Goal: Task Accomplishment & Management: Manage account settings

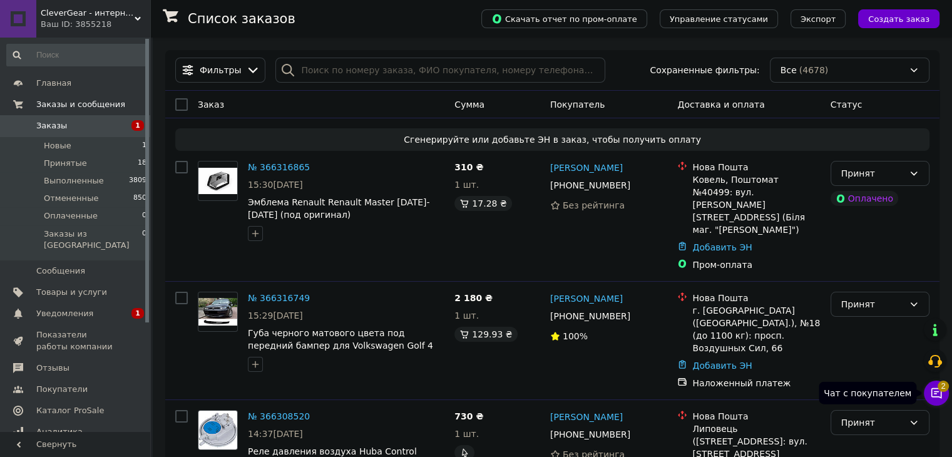
click at [941, 389] on span "2" at bounding box center [943, 384] width 11 height 11
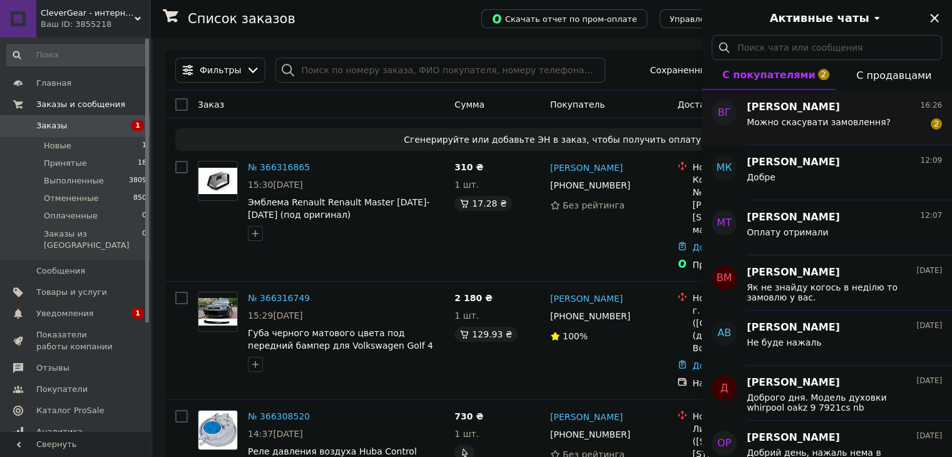
click at [831, 126] on div "Можно скасувати замовлення?" at bounding box center [819, 126] width 144 height 18
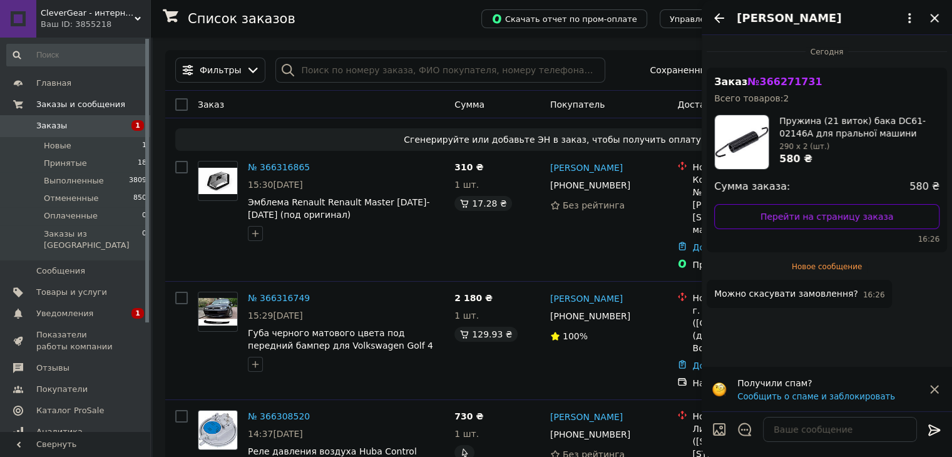
click at [796, 442] on div at bounding box center [840, 429] width 164 height 35
click at [782, 437] on textarea at bounding box center [840, 429] width 154 height 25
type textarea "Скасовуйте"
click at [923, 431] on div "Скасовуйте Скасовуйте" at bounding box center [827, 429] width 240 height 35
click at [924, 431] on div at bounding box center [934, 431] width 25 height 29
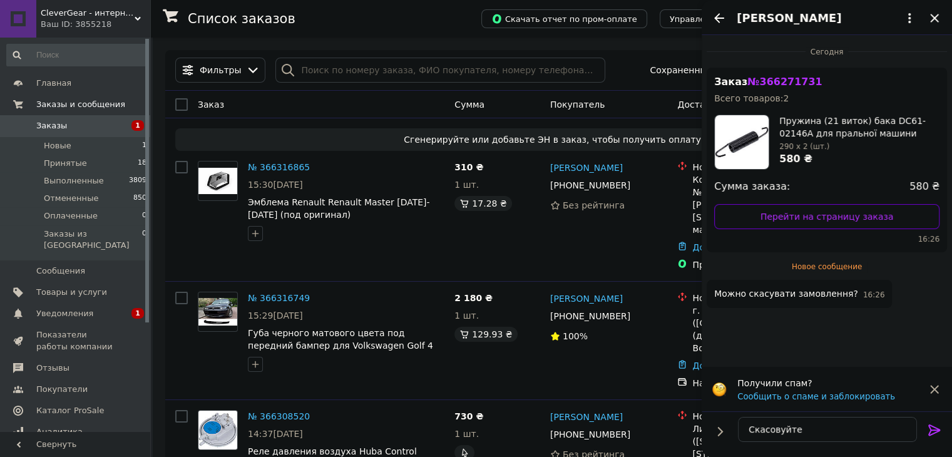
click at [929, 431] on icon at bounding box center [934, 429] width 12 height 11
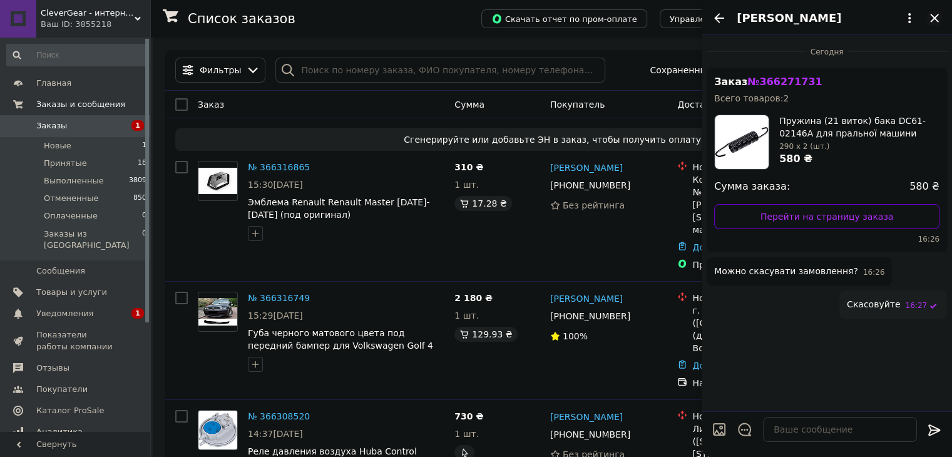
click at [941, 17] on icon "Закрыть" at bounding box center [934, 18] width 15 height 15
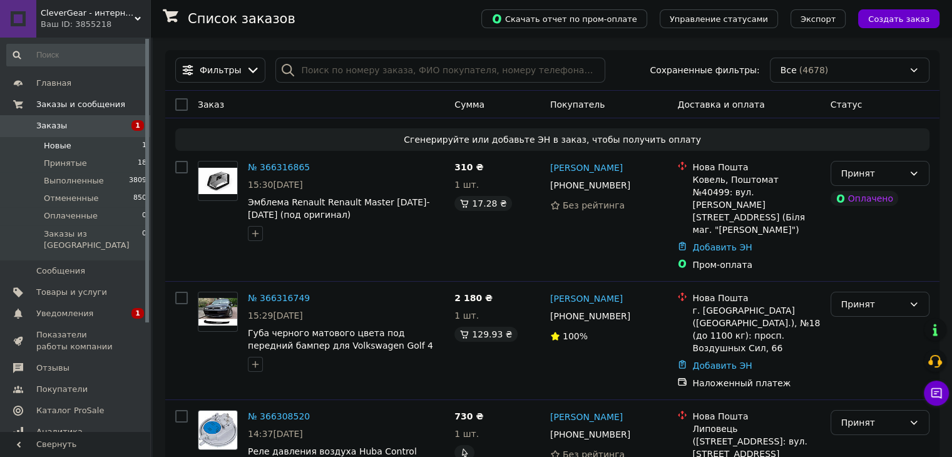
click at [112, 145] on li "Новые 1" at bounding box center [77, 146] width 154 height 18
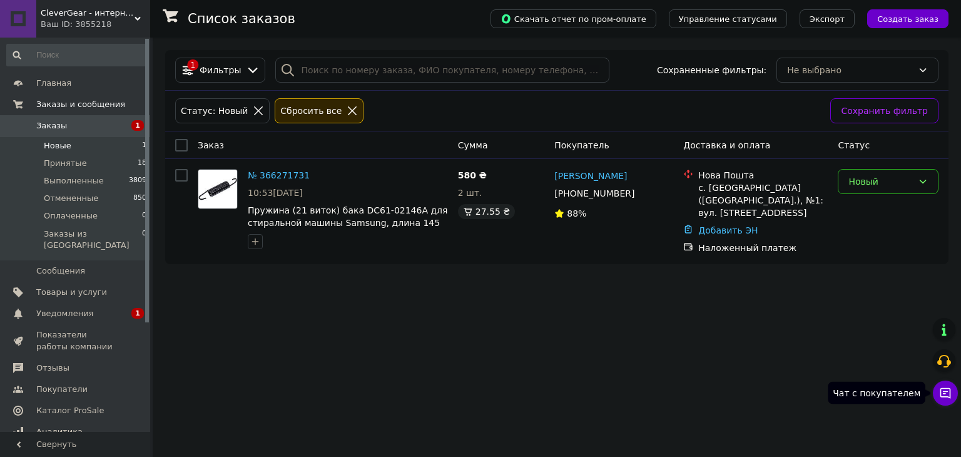
click at [949, 389] on icon at bounding box center [946, 393] width 11 height 11
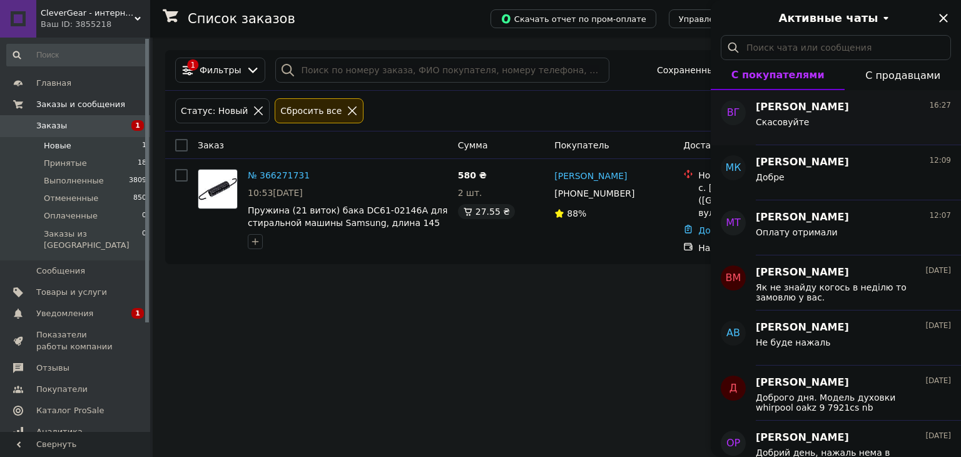
click at [801, 123] on span "Скасовуйте" at bounding box center [782, 122] width 53 height 10
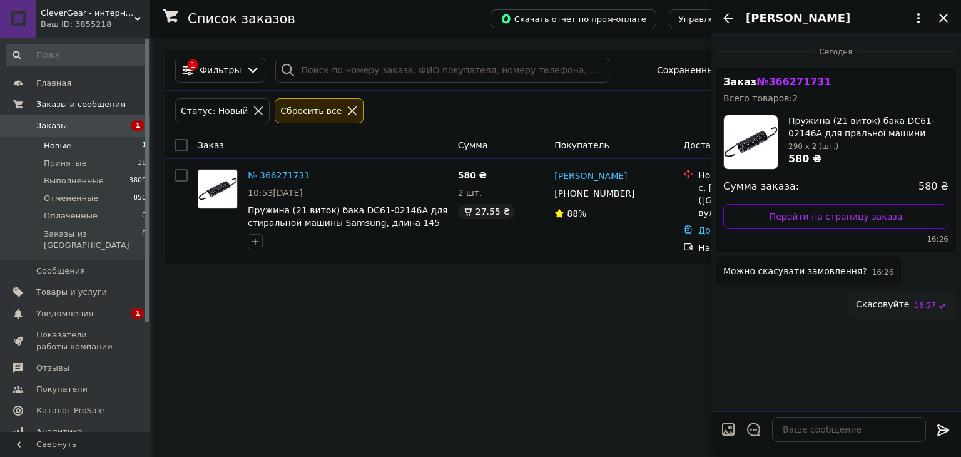
click at [939, 19] on icon "Закрыть" at bounding box center [943, 18] width 15 height 15
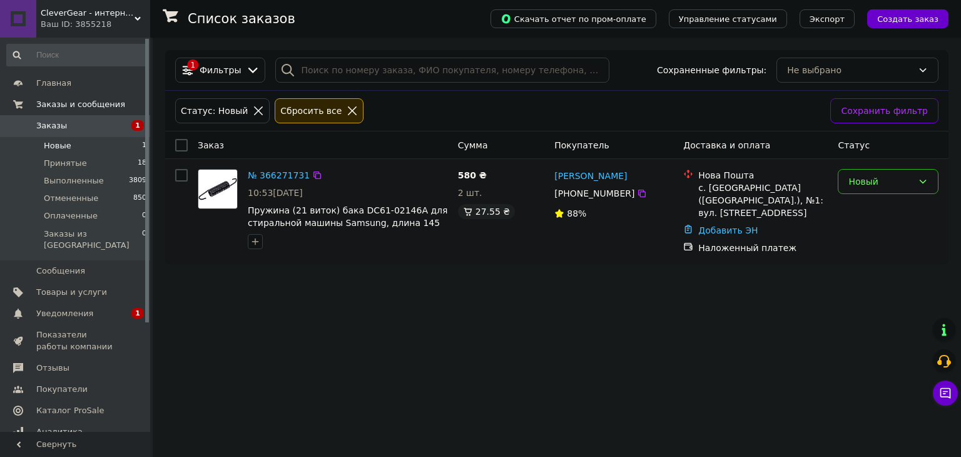
click at [841, 179] on div "Новый" at bounding box center [888, 181] width 101 height 25
click at [877, 249] on li "Отменен" at bounding box center [889, 253] width 100 height 23
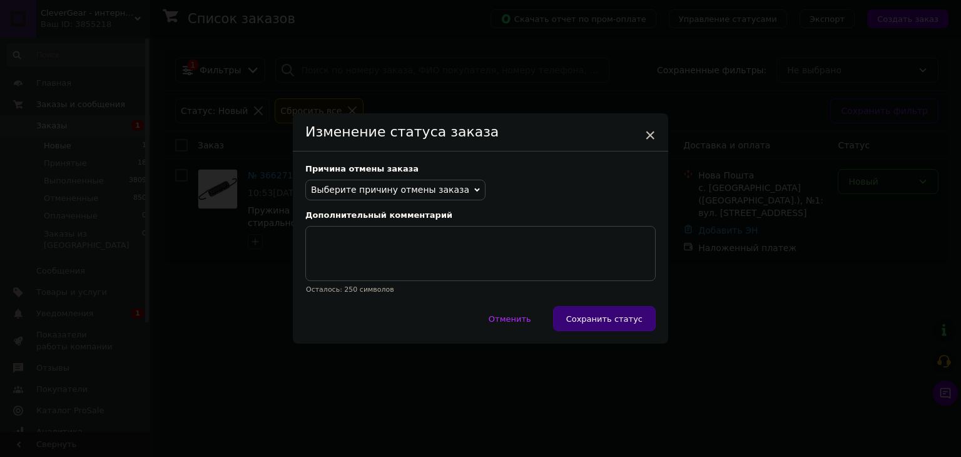
click at [442, 198] on span "Выберите причину отмены заказа" at bounding box center [395, 190] width 180 height 21
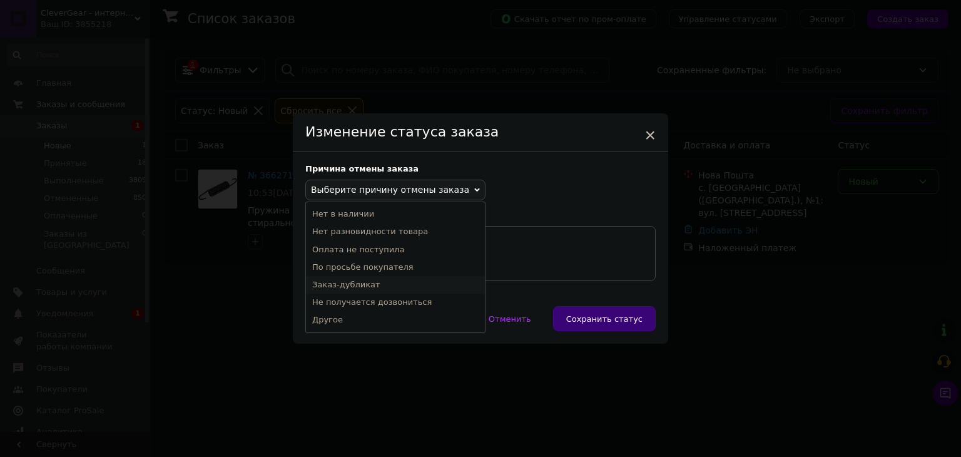
click at [383, 283] on li "Заказ-дубликат" at bounding box center [395, 285] width 179 height 18
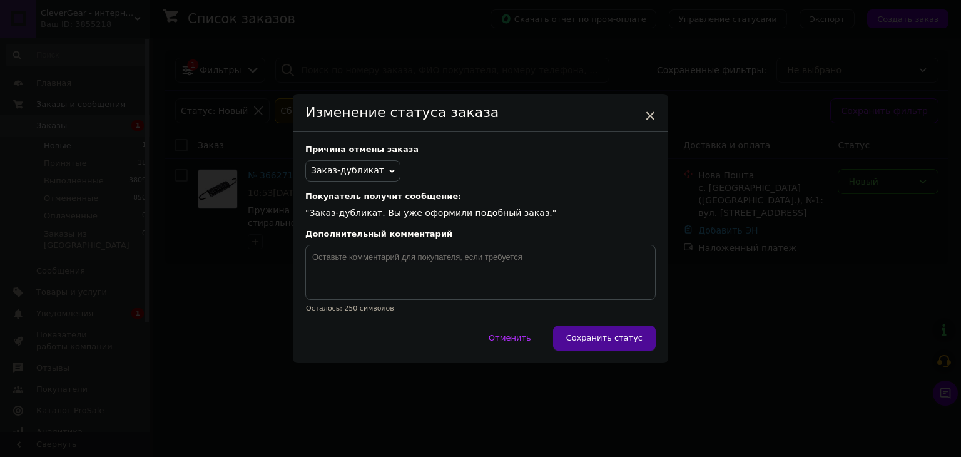
click at [588, 327] on button "Сохранить статус" at bounding box center [604, 337] width 103 height 25
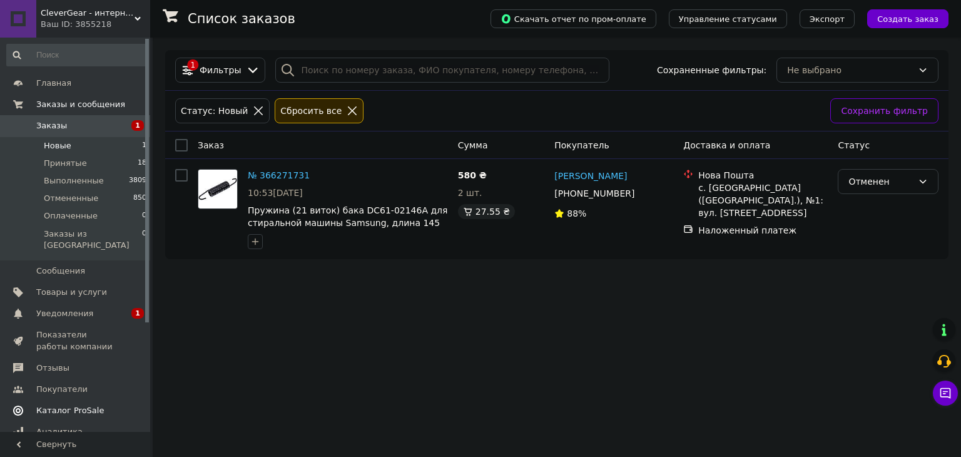
click at [112, 405] on span "Каталог ProSale" at bounding box center [75, 410] width 79 height 11
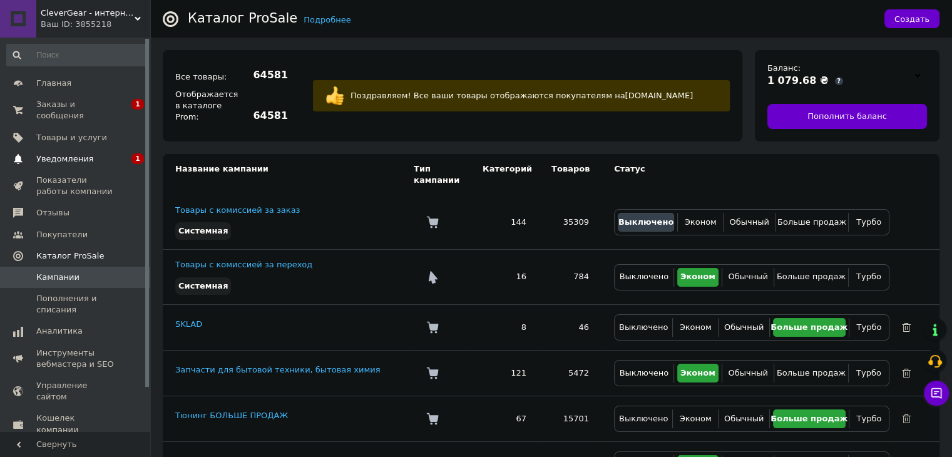
click at [108, 153] on span "Уведомления" at bounding box center [75, 158] width 79 height 11
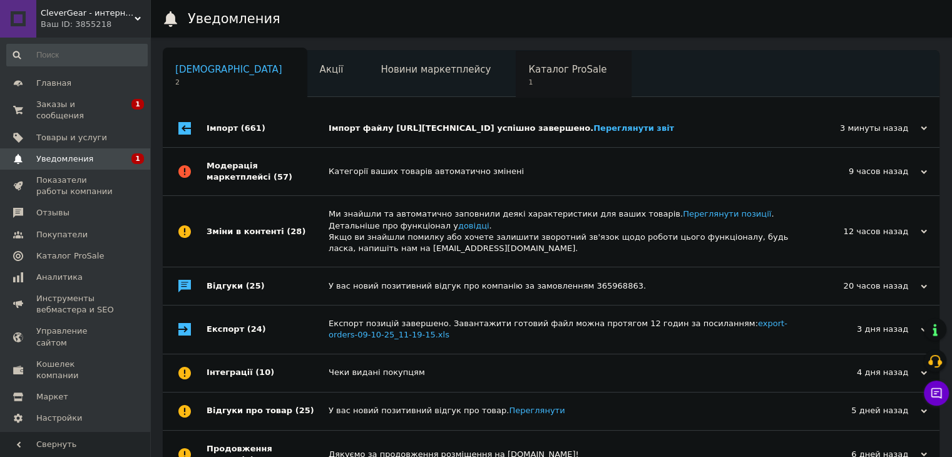
click at [516, 93] on div "Каталог ProSale 1" at bounding box center [574, 75] width 116 height 48
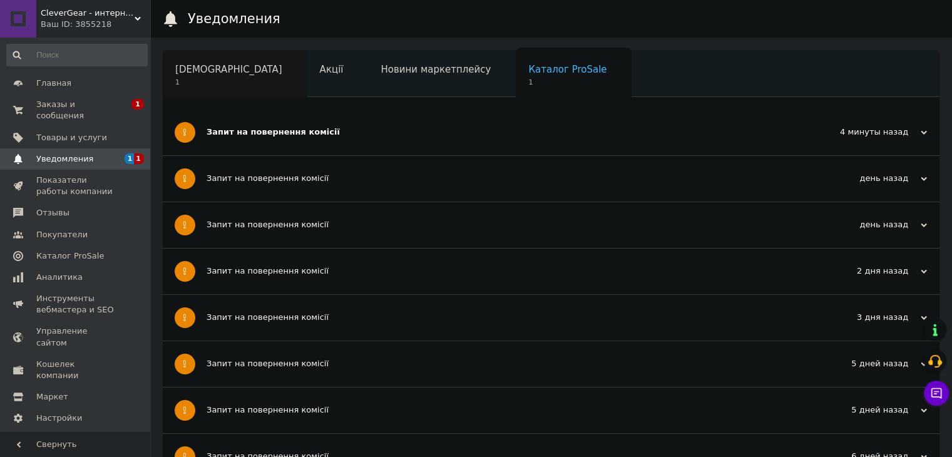
click at [250, 67] on div "[DEMOGRAPHIC_DATA] 1" at bounding box center [235, 75] width 145 height 48
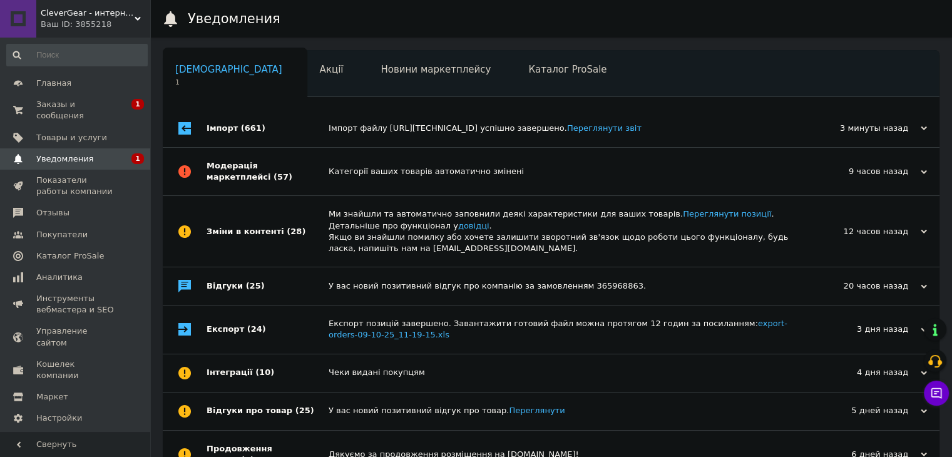
click at [220, 76] on div "[DEMOGRAPHIC_DATA] 1" at bounding box center [235, 75] width 145 height 48
click at [307, 77] on div "Акції" at bounding box center [337, 75] width 61 height 48
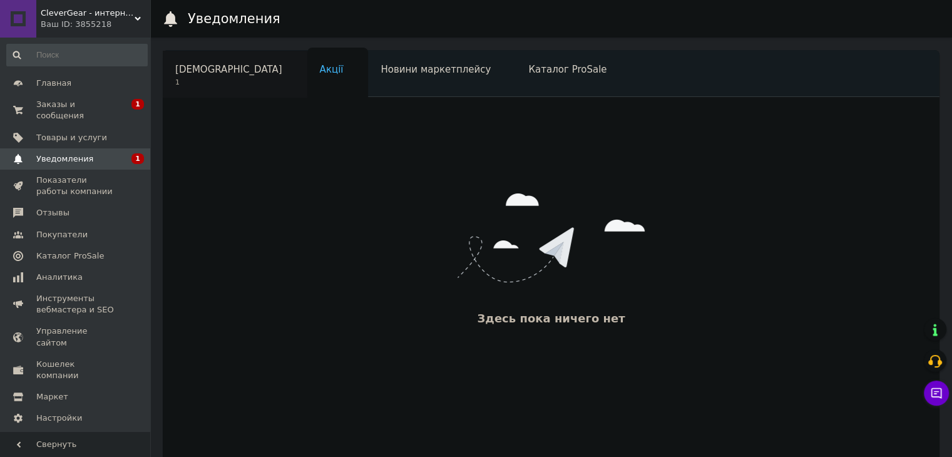
click at [213, 78] on span "1" at bounding box center [228, 82] width 107 height 9
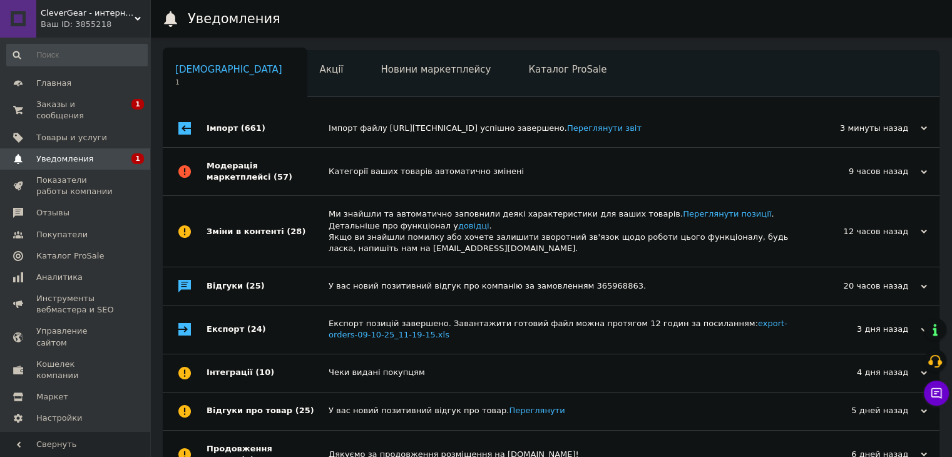
click at [250, 167] on div "Модерація маркетплейсі (57)" at bounding box center [268, 172] width 122 height 48
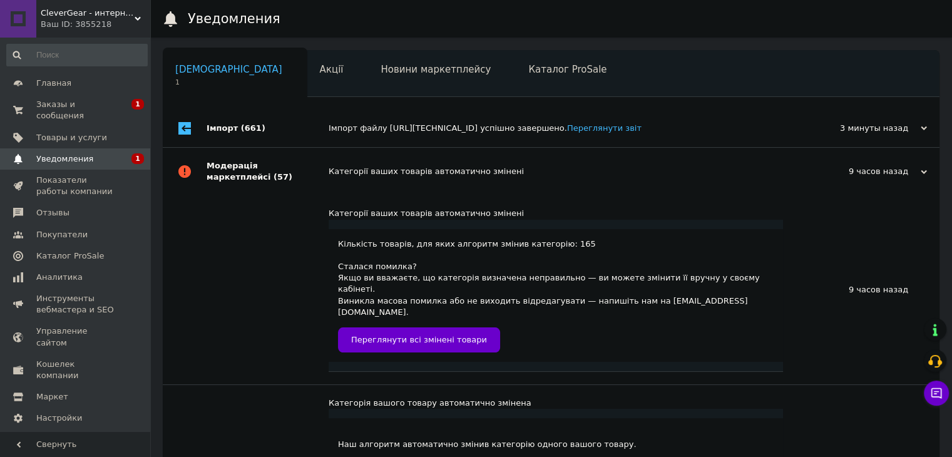
click at [250, 167] on div "Модерація маркетплейсі (57)" at bounding box center [268, 172] width 122 height 48
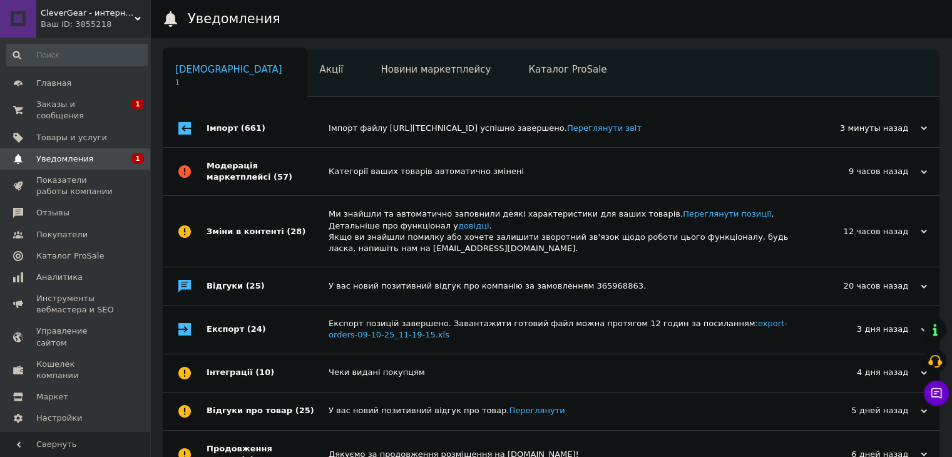
click at [262, 134] on div "Імпорт (661)" at bounding box center [268, 129] width 122 height 38
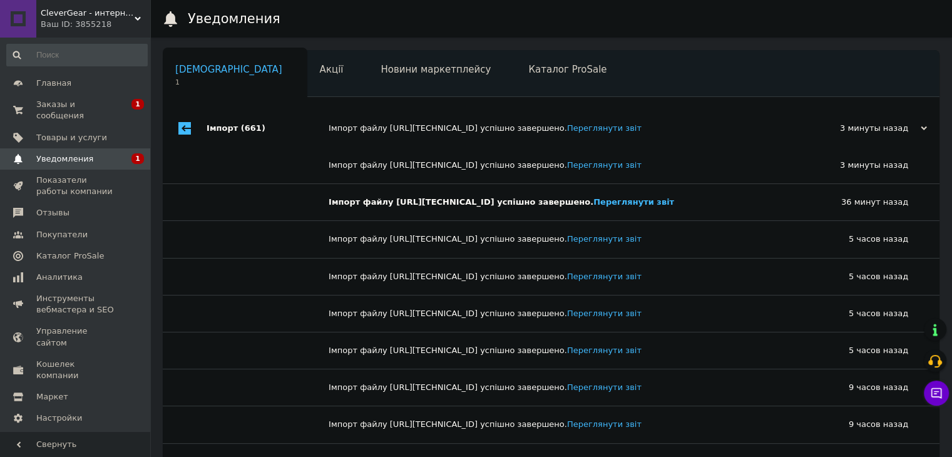
click at [262, 134] on div "Імпорт (661)" at bounding box center [268, 129] width 122 height 38
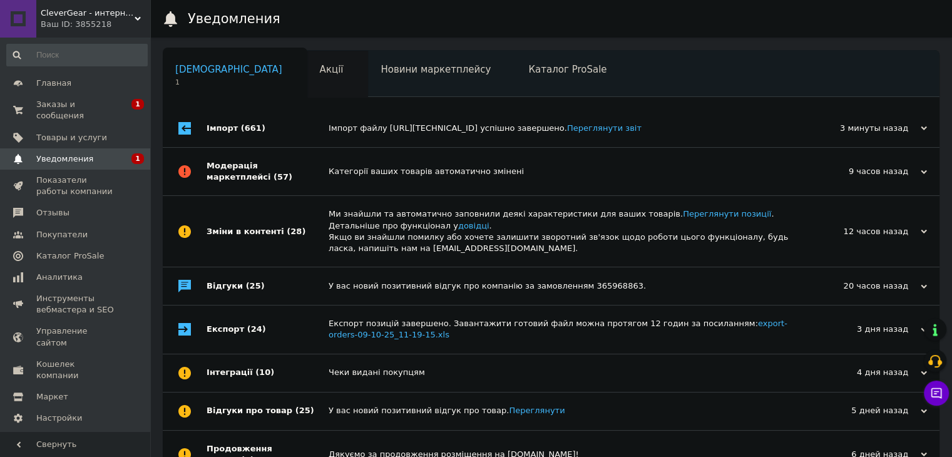
click at [307, 81] on div "Акції" at bounding box center [337, 75] width 61 height 48
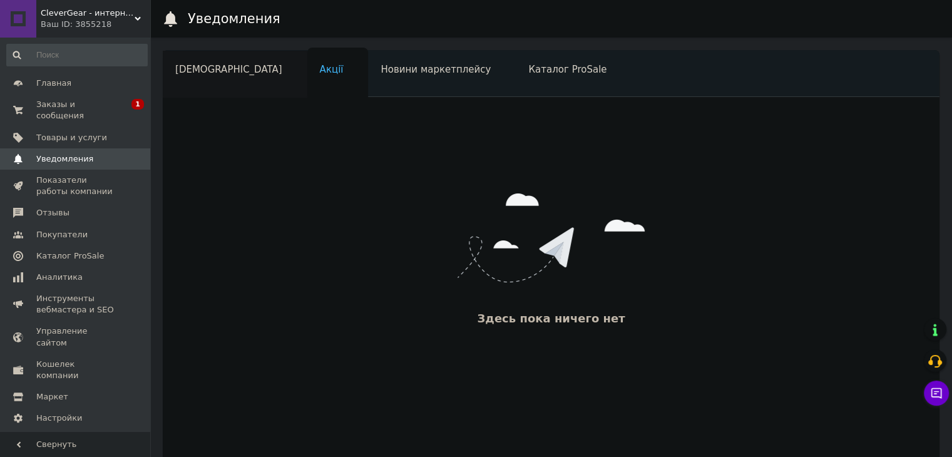
click at [225, 68] on span "[DEMOGRAPHIC_DATA]" at bounding box center [228, 69] width 107 height 11
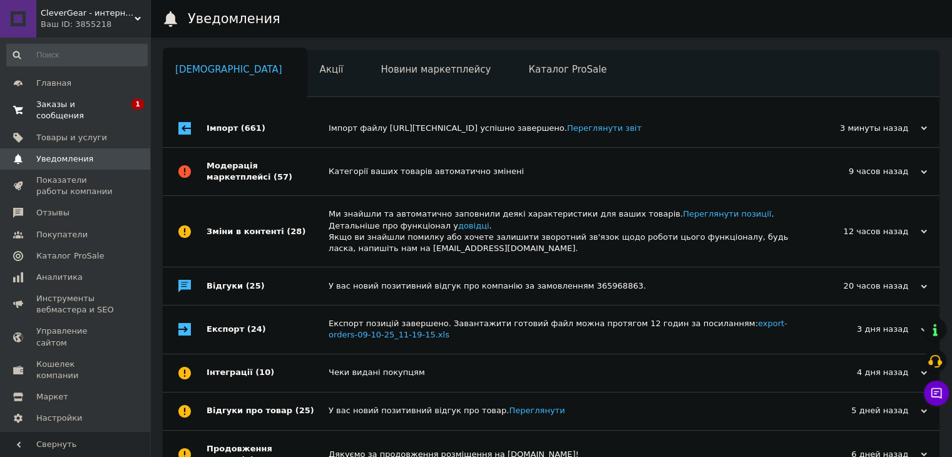
click at [119, 101] on span "0 1" at bounding box center [133, 110] width 34 height 23
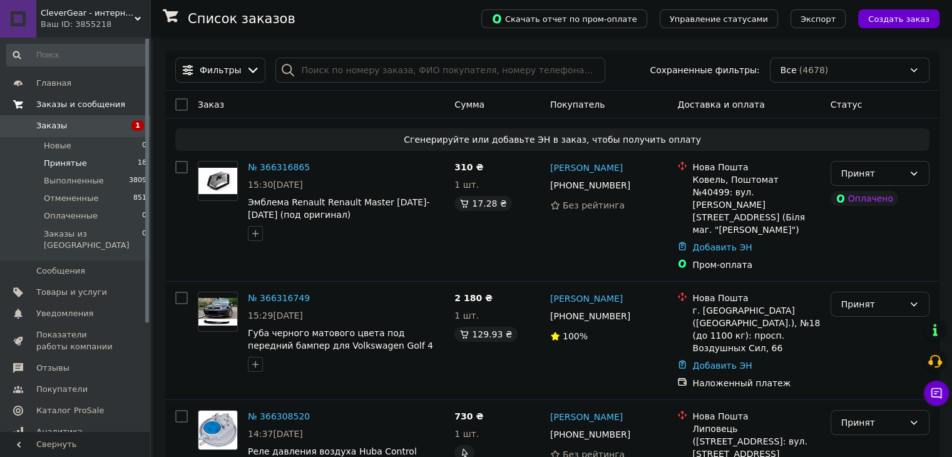
click at [113, 167] on li "Принятые 18" at bounding box center [77, 164] width 154 height 18
